Goal: Task Accomplishment & Management: Manage account settings

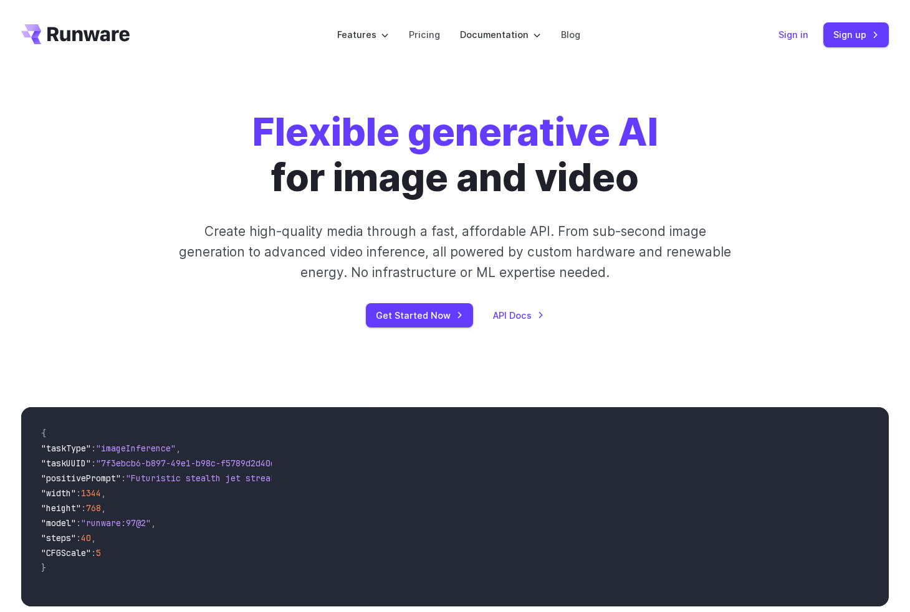
click at [794, 32] on link "Sign in" at bounding box center [793, 34] width 30 height 14
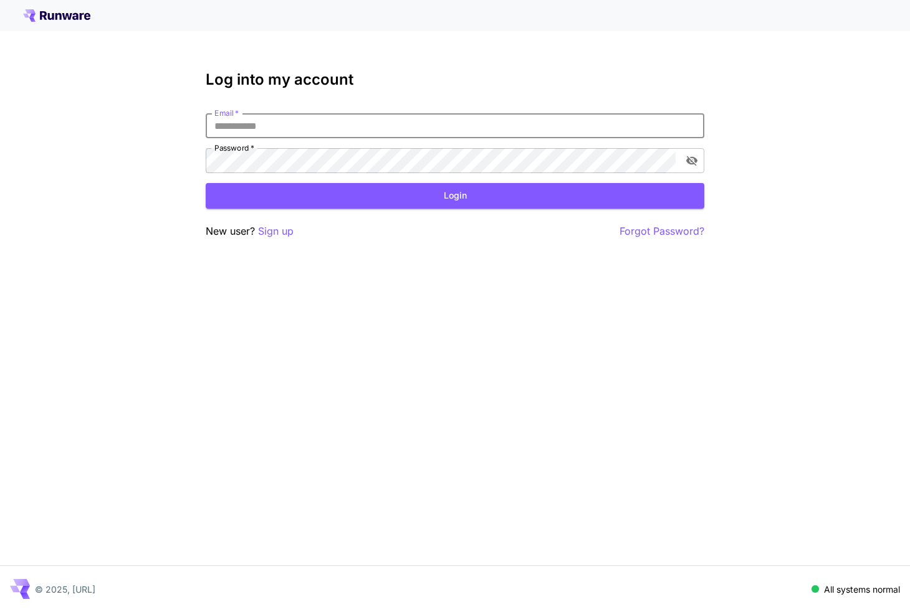
type input "**********"
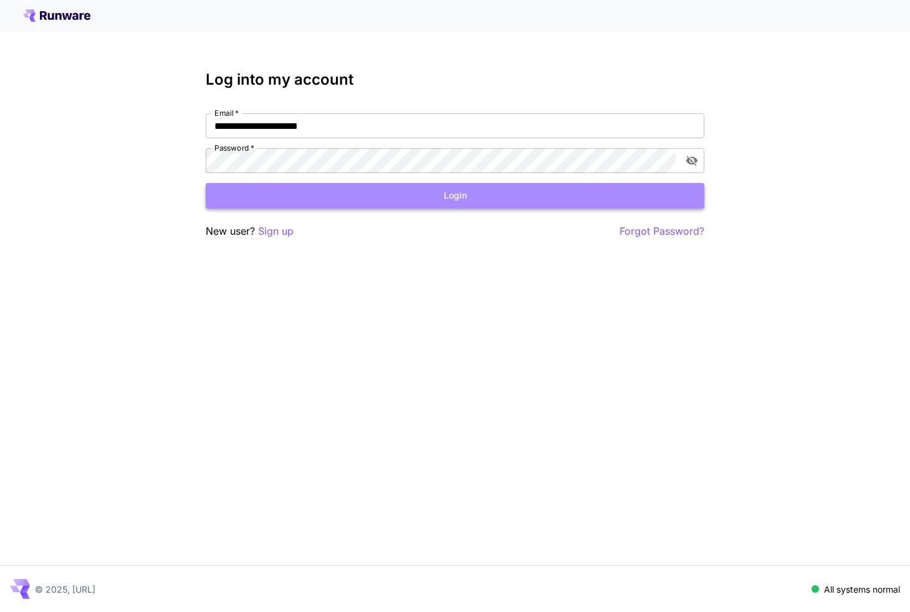
click at [359, 206] on button "Login" at bounding box center [455, 196] width 498 height 26
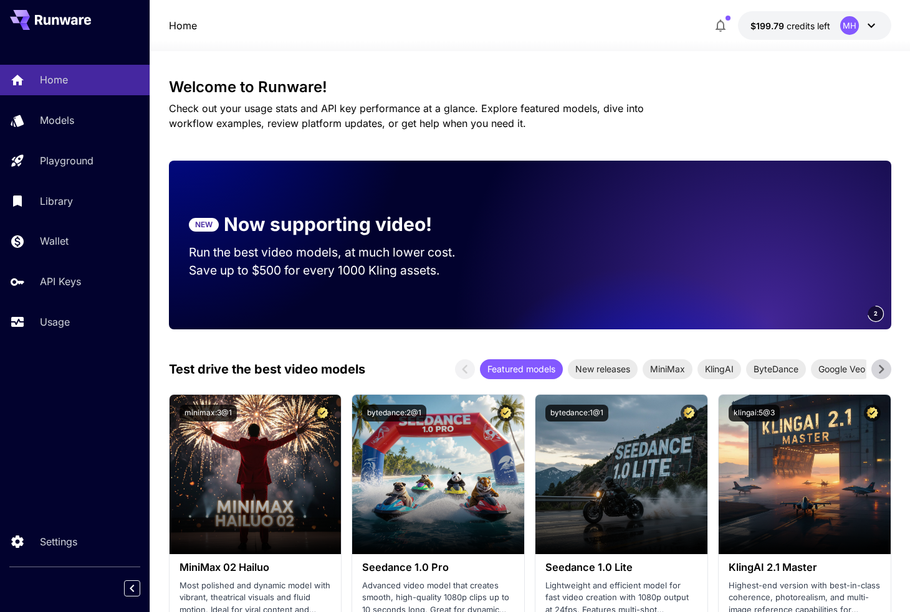
click at [380, 4] on div "Home $199.79 credits left MH" at bounding box center [530, 25] width 760 height 51
click at [395, 0] on div "Home $199.79 credits left MH" at bounding box center [530, 25] width 760 height 51
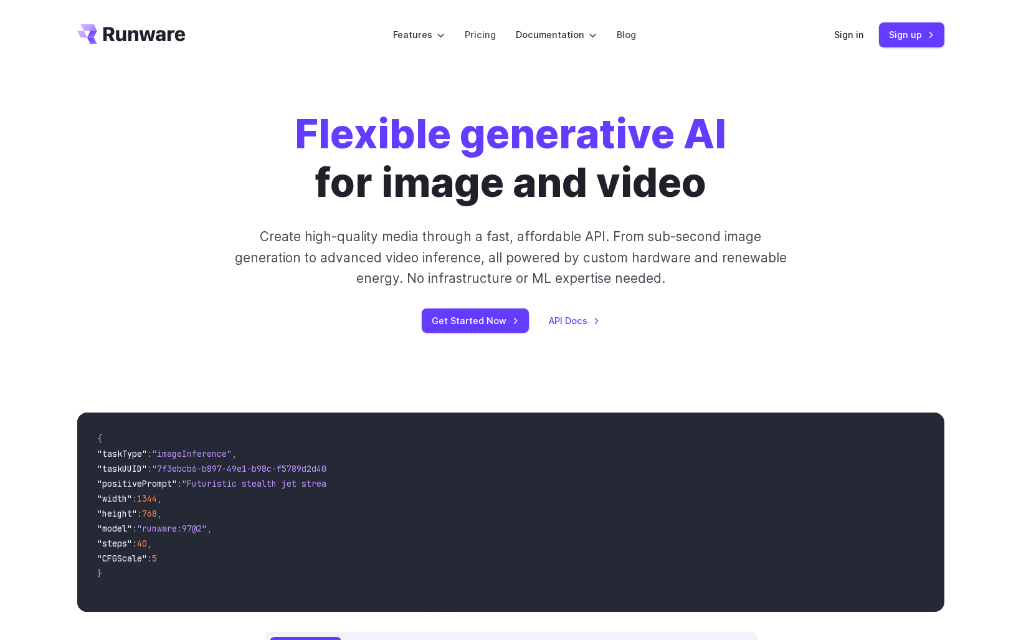
click at [844, 100] on div "Flexible generative AI for image and video Create high-quality media through a …" at bounding box center [510, 221] width 1021 height 303
